Goal: Task Accomplishment & Management: Complete application form

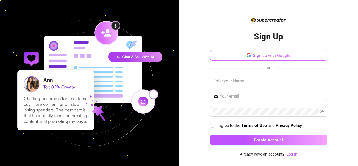
click at [252, 56] on button "Sign up with Google" at bounding box center [268, 55] width 117 height 10
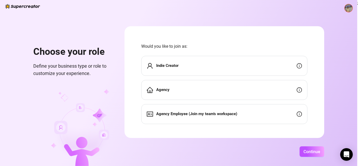
drag, startPoint x: 82, startPoint y: 62, endPoint x: 92, endPoint y: 62, distance: 9.2
click at [82, 62] on div "Choose your role Define your business type or role to customize your experience." at bounding box center [72, 58] width 79 height 37
click at [181, 116] on strong "Agency Employee (Join my team's workspace)" at bounding box center [196, 113] width 81 height 5
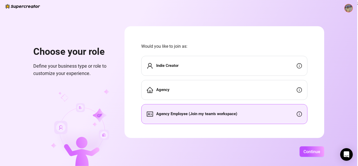
click at [276, 115] on div "Agency Employee (Join my team's workspace)" at bounding box center [224, 114] width 166 height 20
click at [314, 153] on span "Continue" at bounding box center [312, 151] width 17 height 5
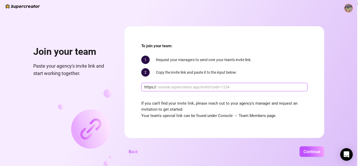
paste input "console.supercreator.app/invite?code=23XVoGdgeDa4S1Z1GIHdz2cZwgu2&workspace=Cre…"
type input "console.supercreator.app/invite?code=23XVoGdgeDa4S1Z1GIHdz2cZwgu2&workspace=Cre…"
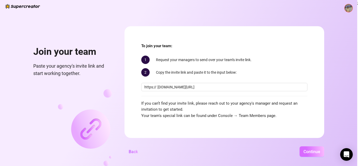
click at [312, 153] on span "Continue" at bounding box center [312, 151] width 17 height 5
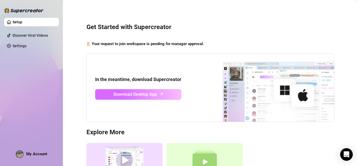
click at [144, 97] on span "Download Desktop App" at bounding box center [136, 94] width 44 height 7
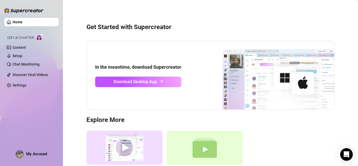
click at [34, 38] on span "Izzy AI Chatter" at bounding box center [20, 37] width 26 height 5
click at [23, 20] on link "Home" at bounding box center [18, 22] width 10 height 4
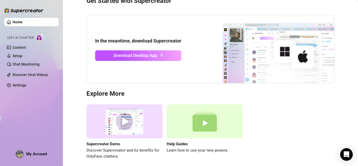
scroll to position [49, 0]
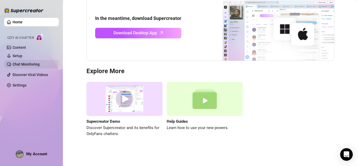
click at [40, 65] on link "Chat Monitoring" at bounding box center [26, 64] width 27 height 4
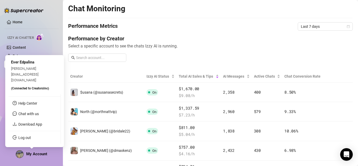
click at [29, 155] on span "My Account" at bounding box center [36, 154] width 21 height 5
click at [20, 156] on img at bounding box center [19, 154] width 7 height 7
click at [29, 78] on div "[PERSON_NAME][EMAIL_ADDRESS][DOMAIN_NAME]" at bounding box center [34, 75] width 47 height 18
click at [30, 87] on span "(Connected to CreatorsInc )" at bounding box center [30, 89] width 38 height 4
click at [31, 123] on link "Download App" at bounding box center [30, 124] width 24 height 4
